Goal: Task Accomplishment & Management: Manage account settings

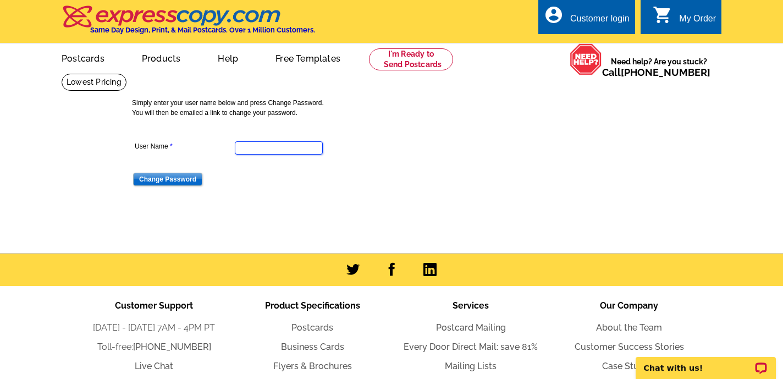
click at [245, 147] on input "User Name" at bounding box center [279, 147] width 88 height 13
type input "[EMAIL_ADDRESS][DOMAIN_NAME]"
click at [586, 14] on div "Customer login" at bounding box center [599, 21] width 59 height 15
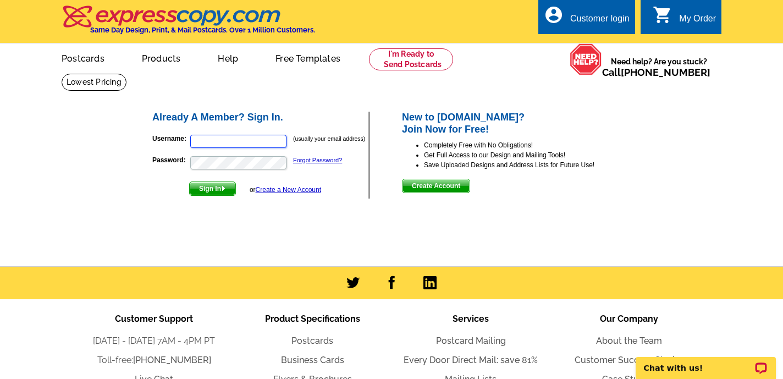
type input "[EMAIL_ADDRESS][DOMAIN_NAME]"
click at [578, 19] on div "Customer login" at bounding box center [599, 21] width 59 height 15
type input "[EMAIL_ADDRESS][DOMAIN_NAME]"
click at [209, 192] on span "Sign In" at bounding box center [213, 188] width 46 height 13
